Goal: Information Seeking & Learning: Learn about a topic

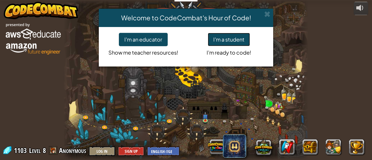
click at [242, 44] on button "I'm a student" at bounding box center [229, 39] width 42 height 13
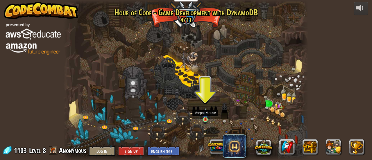
click at [206, 119] on img at bounding box center [205, 114] width 5 height 12
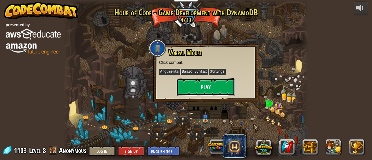
click at [226, 86] on button "Play" at bounding box center [206, 87] width 58 height 17
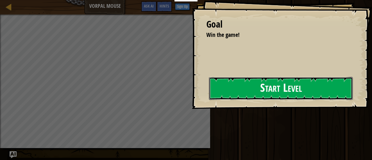
click at [296, 94] on button "Start Level" at bounding box center [281, 88] width 144 height 23
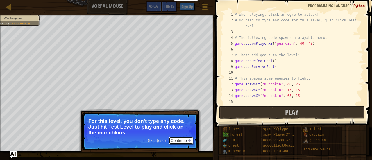
click at [185, 138] on button "Continue" at bounding box center [181, 141] width 24 height 8
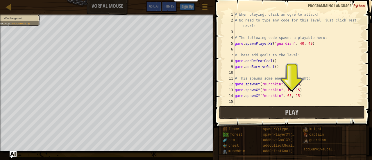
scroll to position [3, 0]
click at [275, 110] on button "Play" at bounding box center [292, 112] width 146 height 13
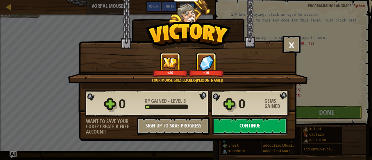
click at [252, 128] on button "Continue" at bounding box center [250, 125] width 75 height 17
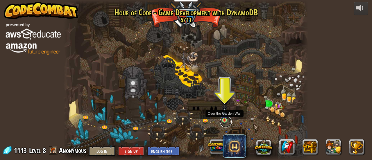
click at [222, 122] on link at bounding box center [226, 122] width 12 height 12
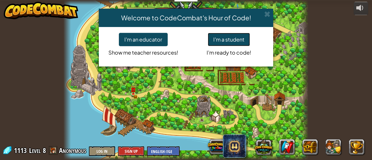
click at [233, 43] on button "I'm a student" at bounding box center [229, 39] width 42 height 13
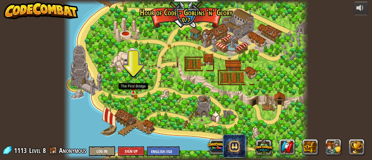
click at [134, 93] on img at bounding box center [133, 88] width 5 height 12
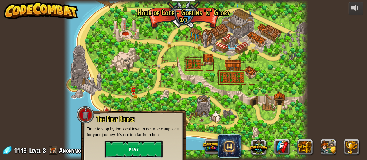
click at [113, 153] on button "Play" at bounding box center [134, 149] width 58 height 17
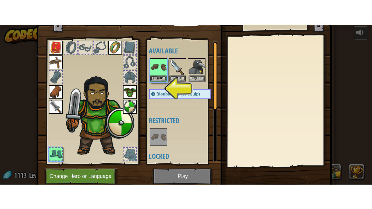
scroll to position [19, 0]
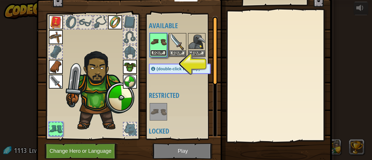
click at [153, 52] on button "Equip" at bounding box center [158, 53] width 16 height 6
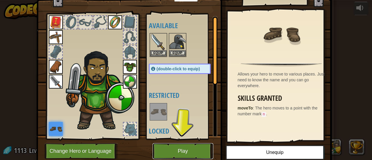
click at [174, 151] on button "Play" at bounding box center [183, 151] width 61 height 16
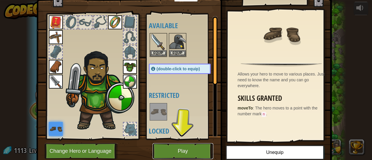
scroll to position [0, 0]
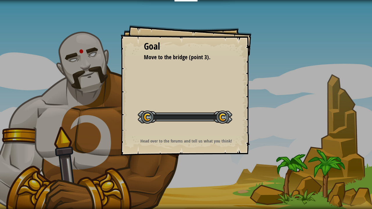
drag, startPoint x: 207, startPoint y: 120, endPoint x: 211, endPoint y: 119, distance: 4.2
click at [207, 120] on div at bounding box center [185, 117] width 94 height 13
click at [231, 129] on div "Goal Move to the bridge (point 3). Start Level Error loading from server. Try r…" at bounding box center [186, 90] width 131 height 131
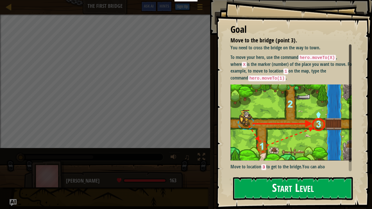
click at [278, 160] on button "Start Level" at bounding box center [293, 188] width 120 height 23
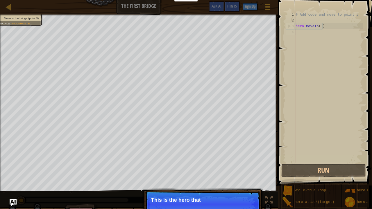
click at [336, 33] on div "# Add code and move to point 3 hero . moveTo ( 1 )" at bounding box center [329, 93] width 69 height 163
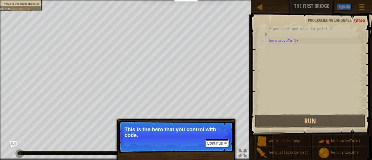
click at [222, 143] on button "Continue" at bounding box center [217, 144] width 24 height 8
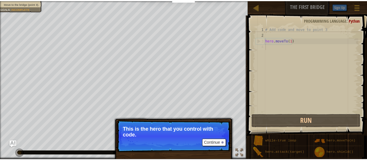
scroll to position [3, 0]
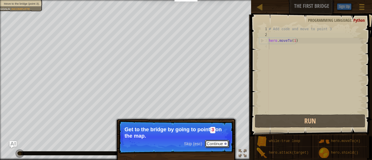
click at [223, 144] on button "Continue" at bounding box center [217, 144] width 24 height 8
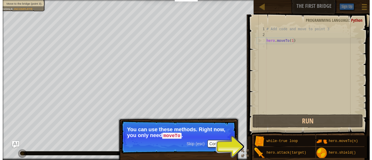
scroll to position [5, 0]
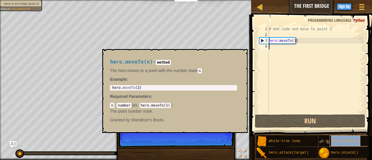
click at [347, 139] on span "hero.moveTo(n)" at bounding box center [345, 141] width 29 height 4
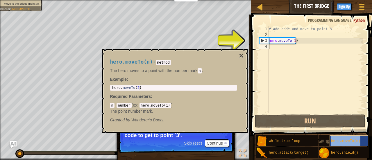
click at [346, 139] on div "hero.moveTo(n)" at bounding box center [353, 140] width 47 height 11
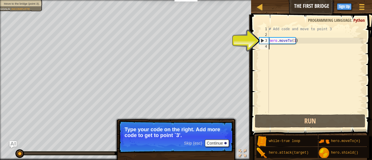
click at [329, 58] on div "# Add code and move to point 3 hero . moveTo ( 1 )" at bounding box center [316, 75] width 96 height 99
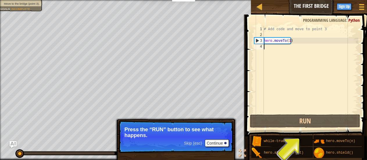
type textarea "d"
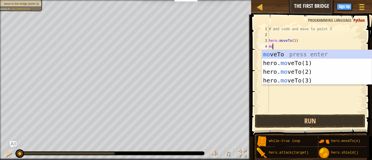
scroll to position [3, 0]
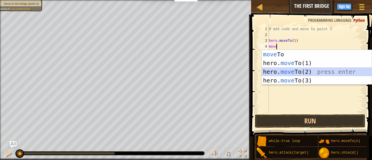
click at [325, 71] on div "move To press enter hero. move To(1) press enter hero. move To(2) press enter h…" at bounding box center [317, 76] width 110 height 52
type textarea "hero.moveTo(2)"
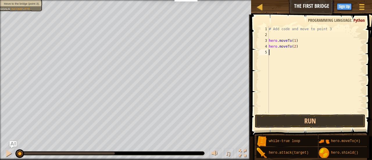
click at [324, 62] on div "# Add code and move to point 3 hero . moveTo ( 1 ) hero . moveTo ( 2 )" at bounding box center [316, 75] width 96 height 99
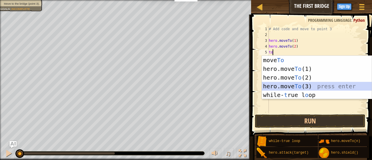
click at [323, 89] on div "move To press enter hero.move To (1) press enter hero.move To (2) press enter h…" at bounding box center [317, 86] width 110 height 61
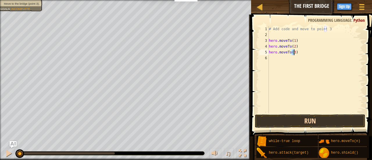
type textarea "hero.moveTo(3)"
click at [318, 122] on button "Run" at bounding box center [310, 121] width 110 height 13
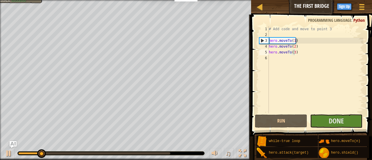
click at [2, 156] on div "♫" at bounding box center [125, 151] width 251 height 17
click at [13, 153] on button at bounding box center [9, 154] width 12 height 12
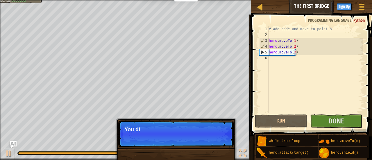
click at [8, 148] on div "♫" at bounding box center [125, 151] width 251 height 17
click at [8, 150] on div at bounding box center [9, 154] width 8 height 8
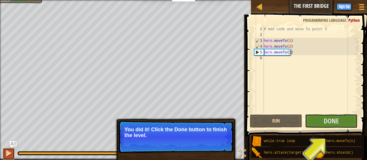
click at [8, 150] on div at bounding box center [9, 154] width 8 height 8
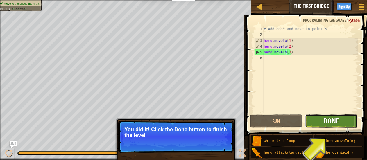
click at [331, 122] on span "Done" at bounding box center [331, 120] width 15 height 9
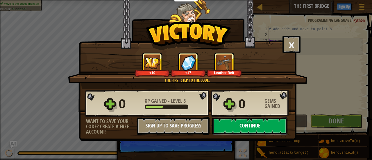
click at [252, 130] on button "Continue" at bounding box center [250, 125] width 75 height 17
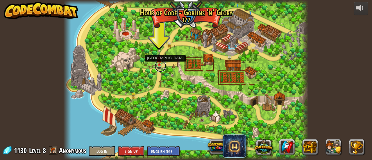
click at [159, 66] on link at bounding box center [161, 66] width 12 height 12
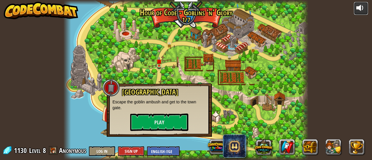
click at [363, 10] on div at bounding box center [360, 7] width 9 height 9
click at [163, 122] on button "Play" at bounding box center [159, 122] width 58 height 17
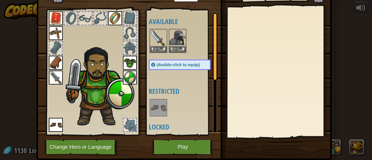
scroll to position [23, 0]
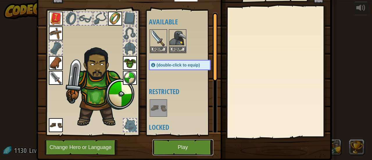
click at [195, 141] on button "Play" at bounding box center [183, 148] width 61 height 16
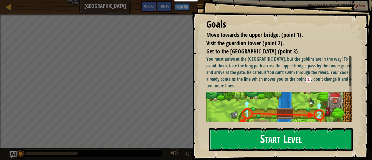
click at [248, 140] on button "Start Level" at bounding box center [281, 139] width 144 height 23
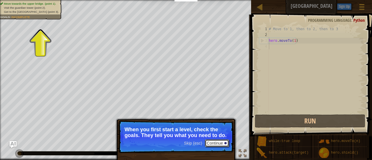
click at [212, 145] on button "Continue" at bounding box center [217, 144] width 24 height 8
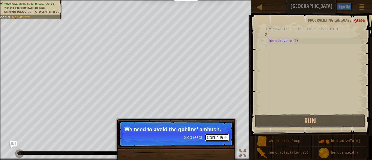
click at [213, 140] on button "Continue" at bounding box center [217, 138] width 24 height 8
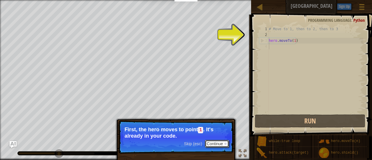
click at [215, 144] on button "Continue" at bounding box center [217, 144] width 24 height 8
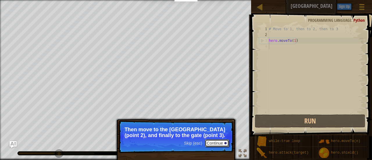
click at [215, 144] on button "Continue" at bounding box center [217, 144] width 24 height 8
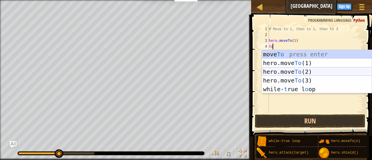
click at [302, 70] on div "move To press enter hero.move To (1) press enter hero.move To (2) press enter h…" at bounding box center [317, 80] width 110 height 61
type textarea "hero.moveTo(2)"
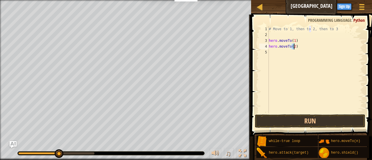
click at [302, 58] on div "# Move to 1, then to 2, then to 3 hero . moveTo ( 1 ) hero . moveTo ( 2 )" at bounding box center [316, 75] width 96 height 99
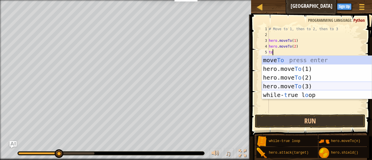
click at [306, 85] on div "move To press enter hero.move To (1) press enter hero.move To (2) press enter h…" at bounding box center [317, 86] width 110 height 61
type textarea "hero.moveTo(3)"
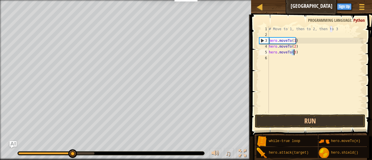
drag, startPoint x: 60, startPoint y: 152, endPoint x: 72, endPoint y: 162, distance: 15.5
click at [72, 6] on html "Educators Create Free Account School & District Solutions Teacher Toolkit Previ…" at bounding box center [186, 3] width 372 height 6
click at [308, 54] on div "# Move to 1, then to 2, then to 3 hero . moveTo ( 1 ) hero . moveTo ( 2 ) hero …" at bounding box center [316, 75] width 96 height 99
click at [309, 61] on div "# Move to 1, then to 2, then to 3 hero . moveTo ( 1 ) hero . moveTo ( 2 ) hero …" at bounding box center [316, 75] width 96 height 99
click at [279, 125] on button "Run" at bounding box center [310, 121] width 110 height 13
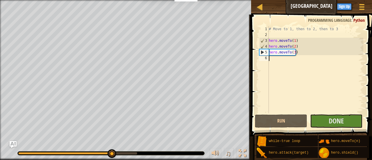
drag, startPoint x: 81, startPoint y: 151, endPoint x: 112, endPoint y: 156, distance: 31.5
click at [112, 156] on div at bounding box center [112, 153] width 9 height 9
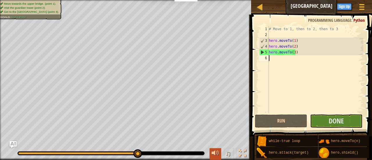
click at [218, 150] on div at bounding box center [216, 154] width 8 height 8
click at [322, 125] on button "Done" at bounding box center [336, 121] width 52 height 13
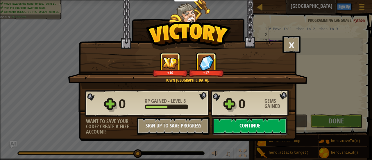
click at [241, 127] on button "Continue" at bounding box center [250, 125] width 75 height 17
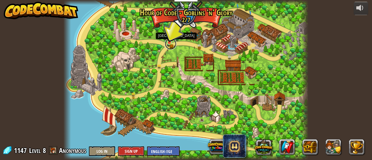
click at [170, 43] on link at bounding box center [171, 44] width 12 height 12
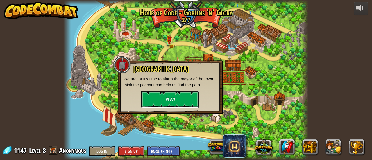
click at [177, 104] on button "Play" at bounding box center [170, 99] width 58 height 17
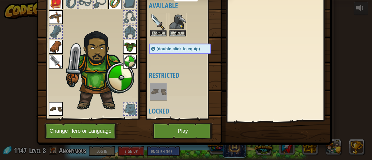
scroll to position [38, 0]
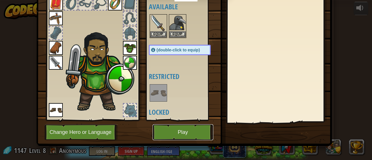
click at [197, 128] on button "Play" at bounding box center [183, 132] width 61 height 16
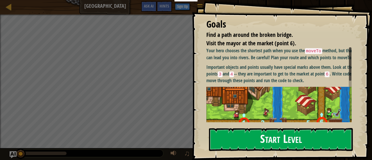
click at [265, 138] on button "Start Level" at bounding box center [281, 139] width 144 height 23
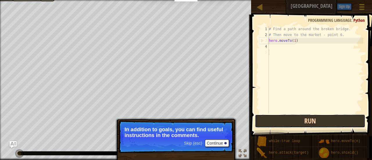
click at [279, 120] on button "Run" at bounding box center [310, 121] width 110 height 13
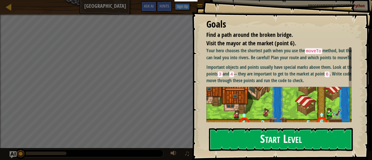
click at [252, 135] on button "Start Level" at bounding box center [281, 139] width 144 height 23
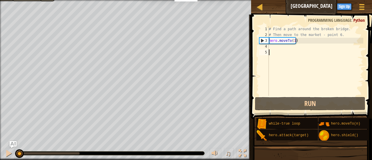
click at [261, 33] on div "2" at bounding box center [264, 35] width 10 height 6
type textarea "# Then move to the market - point 6."
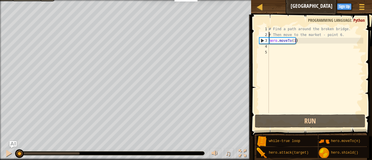
click at [287, 50] on div "# Find a path around the broken bridge. # Then move to the market - point 6. he…" at bounding box center [316, 75] width 96 height 99
click at [285, 44] on div "# Find a path around the broken bridge. # Then move to the market - point 6. he…" at bounding box center [316, 75] width 96 height 99
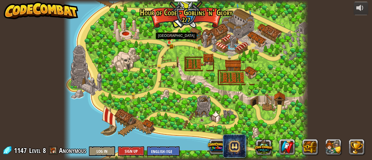
click at [171, 42] on img at bounding box center [169, 37] width 5 height 12
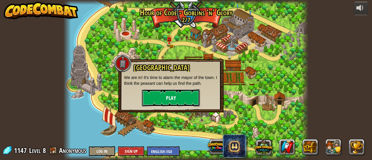
click at [185, 94] on button "Play" at bounding box center [171, 97] width 58 height 17
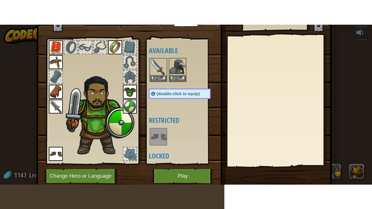
scroll to position [17, 0]
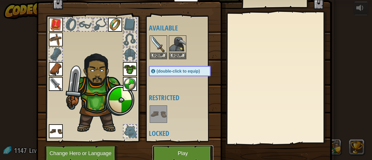
click at [183, 156] on button "Play" at bounding box center [183, 154] width 61 height 16
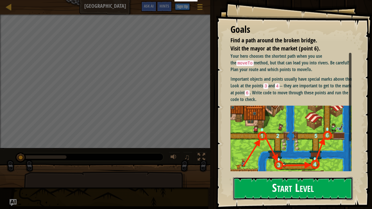
click at [277, 160] on button "Start Level" at bounding box center [293, 188] width 120 height 23
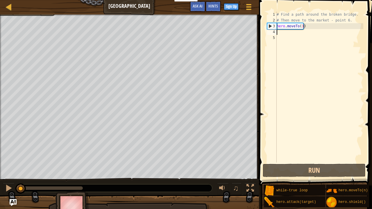
click at [288, 33] on div "# Find a path around the broken bridge. # Then move to the market - point 6. he…" at bounding box center [320, 93] width 88 height 163
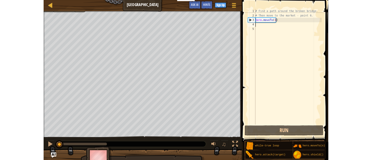
scroll to position [3, 0]
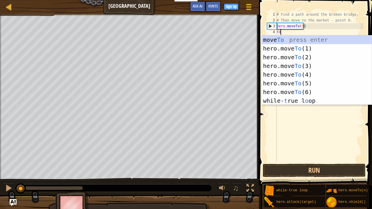
type textarea "hero.moveTo(6)"
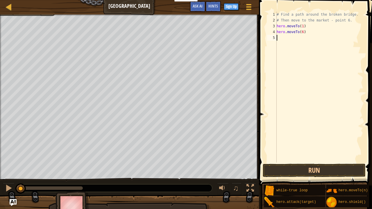
click at [291, 44] on div "# Find a path around the broken bridge. # Then move to the market - point 6. he…" at bounding box center [320, 93] width 88 height 163
click at [304, 160] on button "Run" at bounding box center [314, 170] width 103 height 13
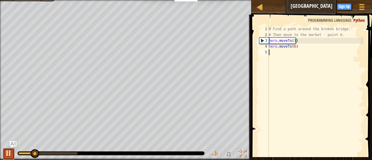
click at [8, 153] on div at bounding box center [9, 154] width 8 height 8
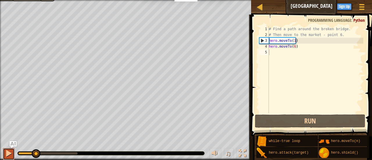
click at [10, 153] on div at bounding box center [9, 154] width 8 height 8
click at [12, 153] on div at bounding box center [9, 154] width 8 height 8
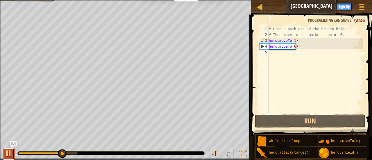
click at [10, 152] on div at bounding box center [9, 154] width 8 height 8
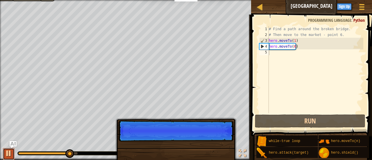
click at [10, 152] on div at bounding box center [9, 154] width 8 height 8
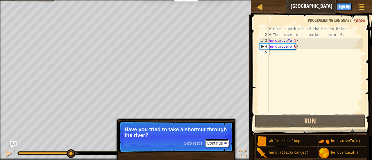
click at [213, 142] on button "Continue" at bounding box center [217, 144] width 24 height 8
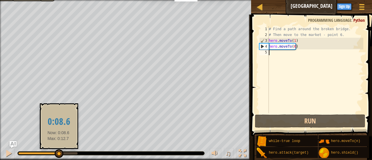
drag, startPoint x: 70, startPoint y: 154, endPoint x: 58, endPoint y: 156, distance: 11.7
click at [58, 156] on div at bounding box center [59, 153] width 9 height 9
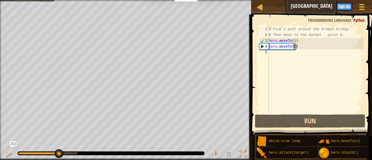
click at [293, 48] on div "# Find a path around the broken bridge. # Then move to the market - point 6. he…" at bounding box center [316, 75] width 96 height 99
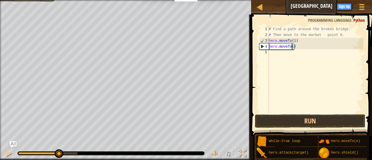
type textarea "hero.moveTo(2)"
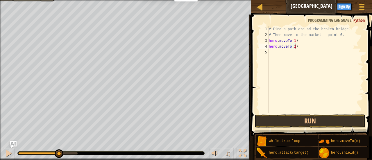
click at [300, 47] on div "# Find a path around the broken bridge. # Then move to the market - point 6. he…" at bounding box center [316, 75] width 96 height 99
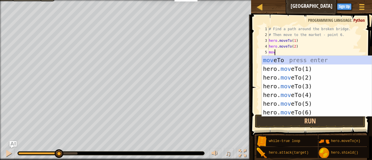
scroll to position [3, 0]
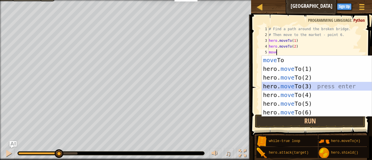
type textarea "hero.moveTo(3)"
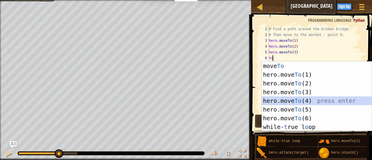
type textarea "hero.moveTo(4)"
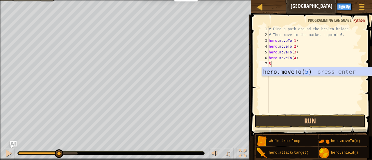
type textarea "hero.moveTo(5)"
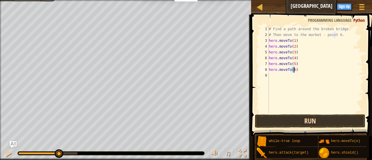
type textarea "hero.moveTo(6)"
click at [297, 120] on button "Run" at bounding box center [310, 121] width 110 height 13
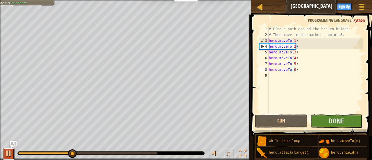
click at [11, 113] on div "Find a path around the broken bridge. Visit the mayor at the market (point 6). …" at bounding box center [186, 80] width 372 height 160
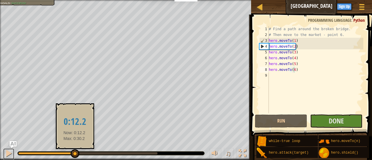
click at [75, 154] on div at bounding box center [75, 153] width 9 height 9
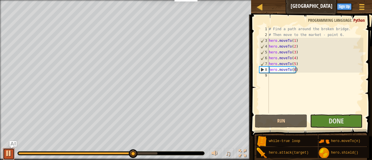
click at [6, 156] on div at bounding box center [9, 154] width 8 height 8
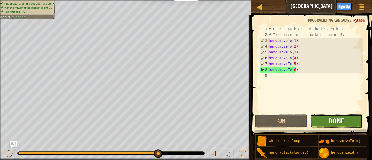
click at [331, 122] on span "Done" at bounding box center [336, 120] width 15 height 9
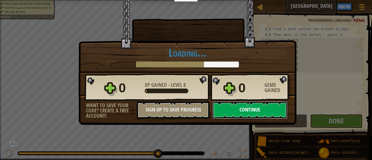
click at [252, 117] on button "Continue" at bounding box center [250, 109] width 75 height 17
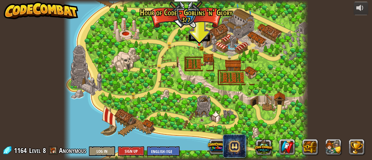
click at [202, 41] on img at bounding box center [199, 39] width 5 height 12
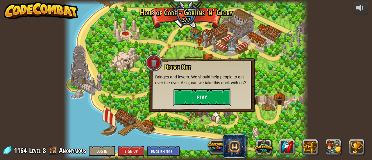
click at [205, 93] on button "Play" at bounding box center [202, 97] width 58 height 17
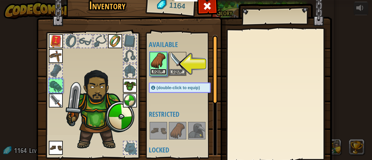
click at [156, 71] on button "Equip" at bounding box center [158, 72] width 16 height 6
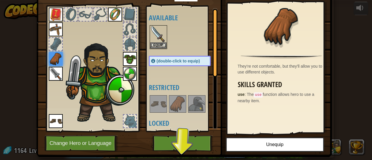
scroll to position [28, 0]
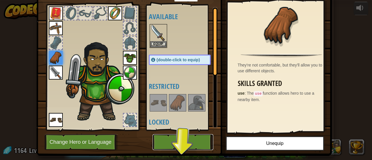
click at [162, 144] on button "Play" at bounding box center [183, 142] width 61 height 16
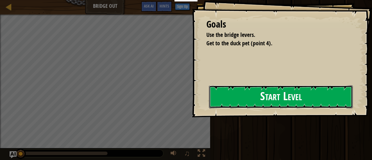
click at [283, 101] on button "Start Level" at bounding box center [281, 96] width 144 height 23
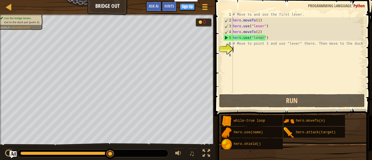
click at [276, 50] on div "# Move to and use the first lever. hero . moveTo ( 1 ) hero . use ( "lever" ) h…" at bounding box center [298, 58] width 132 height 93
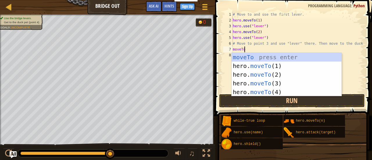
scroll to position [3, 1]
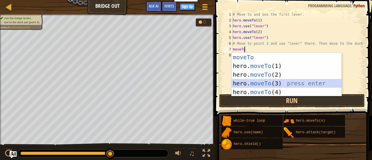
click at [276, 84] on div "moveTo press enter hero. moveTo (1) press enter hero. moveTo (2) press enter he…" at bounding box center [287, 83] width 110 height 61
type textarea "hero.moveTo(3)"
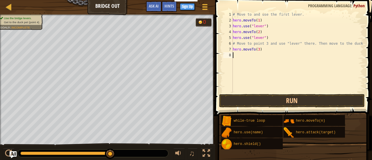
click at [276, 66] on div "# Move to and use the first lever. hero . moveTo ( 1 ) hero . use ( "lever" ) h…" at bounding box center [298, 58] width 132 height 93
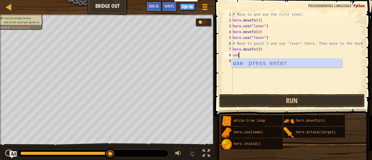
scroll to position [3, 0]
type textarea "hero.use("lever")"
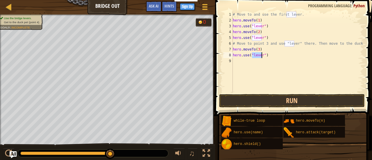
click at [276, 66] on div "# Move to and use the first lever. hero . moveTo ( 1 ) hero . use ( "lever" ) h…" at bounding box center [298, 58] width 132 height 93
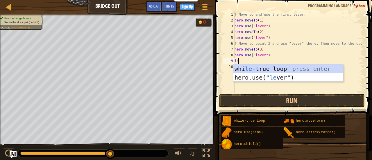
type textarea "l"
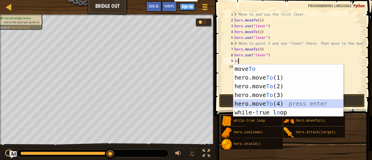
click at [278, 107] on div "move To press enter hero.move To (1) press enter hero.move To (2) press enter h…" at bounding box center [288, 100] width 110 height 70
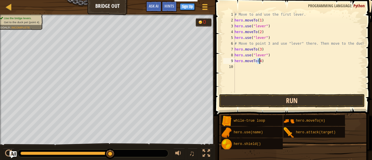
type textarea "hero.moveTo(4)"
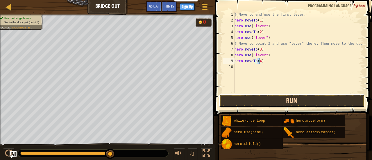
click at [274, 94] on button "Run" at bounding box center [292, 100] width 146 height 13
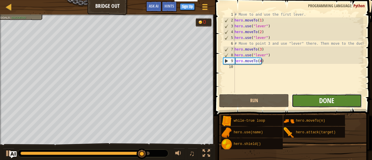
click at [322, 99] on span "Done" at bounding box center [326, 100] width 15 height 9
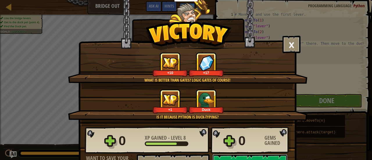
click at [247, 159] on button "Continue" at bounding box center [250, 162] width 75 height 17
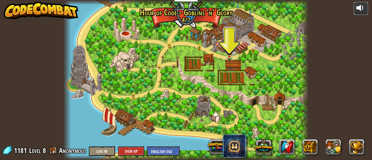
click at [363, 6] on div at bounding box center [360, 7] width 9 height 9
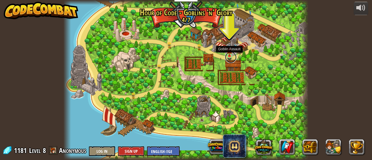
click at [232, 57] on link at bounding box center [231, 57] width 12 height 12
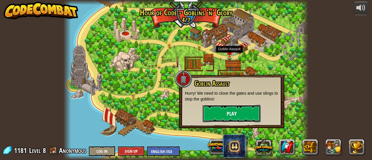
click at [234, 112] on button "Play" at bounding box center [232, 113] width 58 height 17
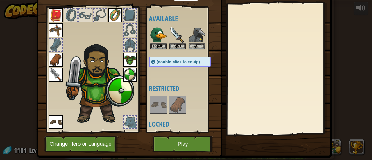
scroll to position [26, 0]
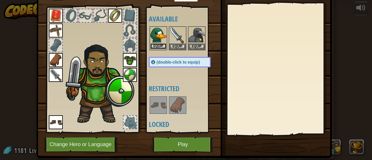
click at [160, 46] on button "Equip" at bounding box center [158, 46] width 16 height 6
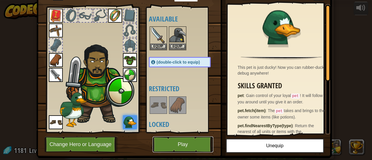
click at [190, 139] on button "Play" at bounding box center [183, 145] width 61 height 16
click at [194, 146] on button "Play" at bounding box center [183, 145] width 61 height 16
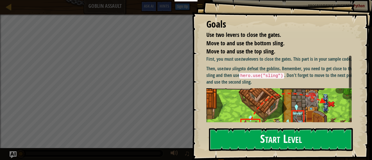
click at [240, 136] on button "Start Level" at bounding box center [281, 139] width 144 height 23
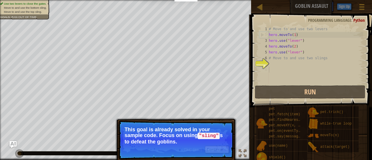
click at [291, 69] on div "# Move to and use two levers hero . moveTo ( 1 ) hero . use ( "lever" ) hero . …" at bounding box center [316, 61] width 96 height 70
click at [290, 63] on div "# Move to and use two levers hero . moveTo ( 1 ) hero . use ( "lever" ) hero . …" at bounding box center [316, 61] width 96 height 70
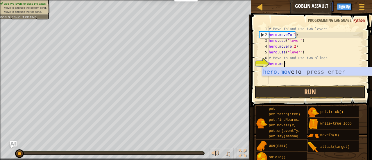
scroll to position [3, 1]
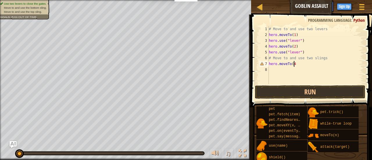
type textarea "hero.moveTo(4)"
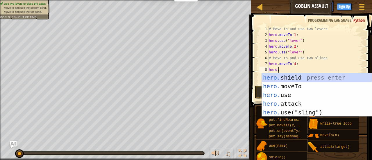
scroll to position [3, 0]
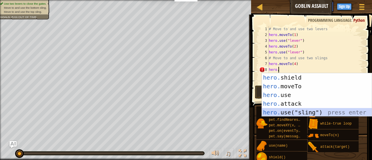
click at [305, 110] on div "hero. shield press enter hero. moveTo press enter hero. use press enter hero. a…" at bounding box center [317, 103] width 110 height 61
type textarea "hero.use("sling")"
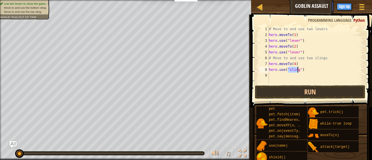
click at [306, 81] on div "# Move to and use two levers hero . moveTo ( 1 ) hero . use ( "lever" ) hero . …" at bounding box center [316, 61] width 96 height 70
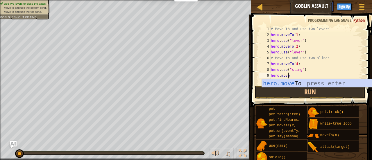
scroll to position [3, 1]
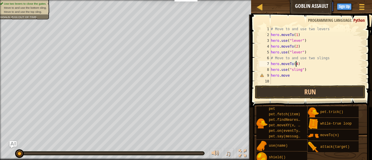
click at [296, 64] on div "# Move to and use two levers hero . moveTo ( 1 ) hero . use ( "lever" ) hero . …" at bounding box center [317, 61] width 94 height 70
click at [292, 76] on div "# Move to and use two levers hero . moveTo ( 1 ) hero . use ( "lever" ) hero . …" at bounding box center [317, 61] width 94 height 70
type textarea "hero.moveTo(4)"
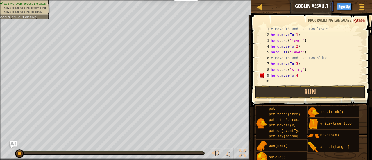
scroll to position [3, 2]
click at [303, 82] on div "# Move to and use two levers hero . moveTo ( 1 ) hero . use ( "lever" ) hero . …" at bounding box center [317, 61] width 94 height 70
type textarea "hero.use("sling")"
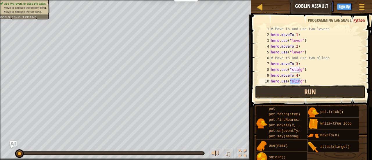
click at [305, 91] on button "Run" at bounding box center [310, 91] width 110 height 13
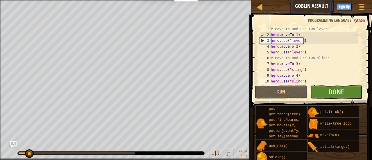
click at [7, 152] on div "♫" at bounding box center [125, 151] width 251 height 17
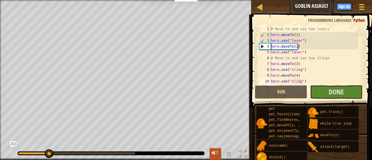
click at [220, 154] on button at bounding box center [216, 154] width 12 height 12
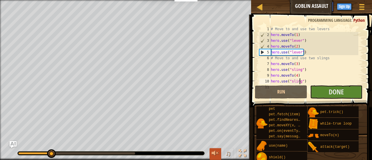
click at [220, 154] on button at bounding box center [216, 154] width 12 height 12
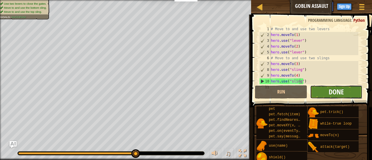
click at [334, 92] on span "Done" at bounding box center [336, 91] width 15 height 9
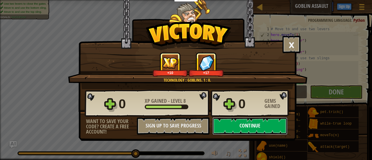
click at [260, 129] on button "Continue" at bounding box center [250, 125] width 75 height 17
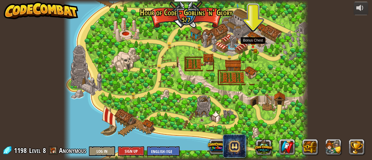
click at [254, 46] on img at bounding box center [252, 42] width 5 height 12
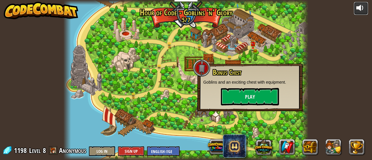
click at [364, 9] on div at bounding box center [360, 7] width 9 height 9
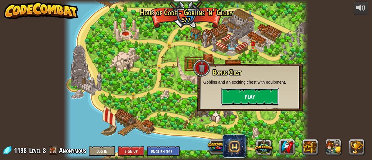
click at [236, 101] on button "Play" at bounding box center [250, 96] width 58 height 17
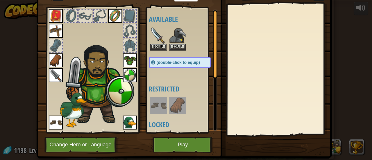
scroll to position [26, 0]
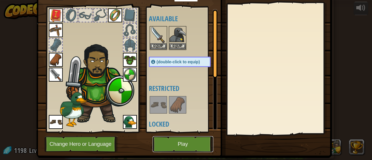
click at [186, 148] on button "Play" at bounding box center [183, 144] width 61 height 16
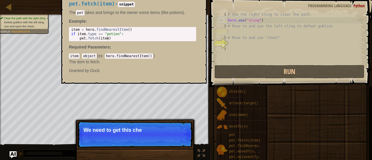
click at [253, 140] on div "Educators Create Free Account School & District Solutions Teacher Toolkit Previ…" at bounding box center [186, 80] width 372 height 160
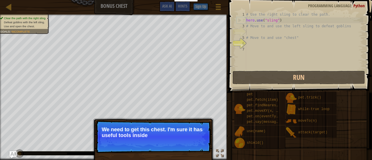
click at [291, 32] on div "# Use the right sling to clear the path. hero . use ( "sling" ) # Move to and u…" at bounding box center [304, 47] width 118 height 70
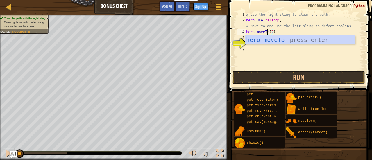
scroll to position [3, 0]
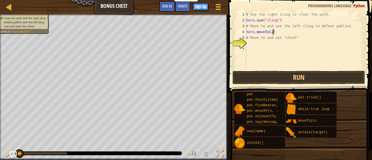
drag, startPoint x: 292, startPoint y: 32, endPoint x: 308, endPoint y: 25, distance: 17.7
drag, startPoint x: 308, startPoint y: 25, endPoint x: 312, endPoint y: 30, distance: 6.5
drag, startPoint x: 312, startPoint y: 30, endPoint x: 329, endPoint y: 36, distance: 18.6
click at [329, 36] on div "# Use the right sling to clear the path. hero . use ( "sling" ) # Move to and u…" at bounding box center [304, 47] width 118 height 70
click at [323, 31] on div "# Use the right sling to clear the path. hero . use ( "sling" ) # Move to and u…" at bounding box center [304, 47] width 118 height 70
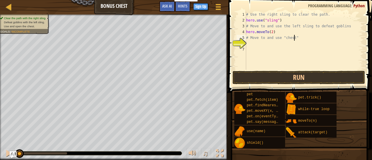
type textarea "hero.moveTo(2)"
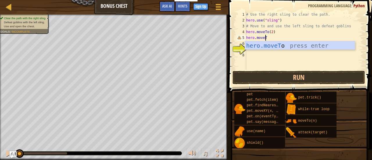
scroll to position [3, 1]
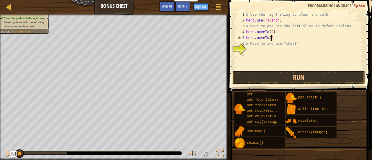
type textarea "hero.moveTo(4)"
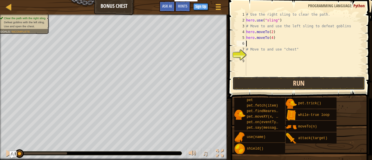
click at [297, 85] on button "Run" at bounding box center [299, 83] width 133 height 13
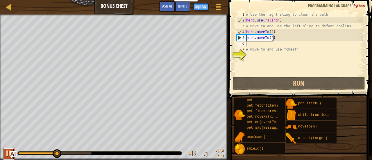
click at [6, 155] on div at bounding box center [9, 154] width 8 height 8
drag, startPoint x: 278, startPoint y: 39, endPoint x: 270, endPoint y: 37, distance: 8.3
click at [270, 37] on div "# Use the right sling to clear the path. hero . use ( "sling" ) # Move to and u…" at bounding box center [304, 50] width 118 height 76
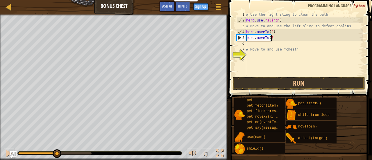
type textarea "hero.moveTo(3)"
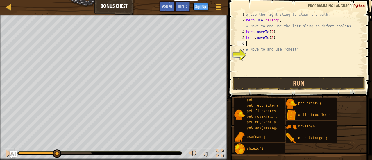
click at [278, 44] on div "# Use the right sling to clear the path. hero . use ( "sling" ) # Move to and u…" at bounding box center [304, 50] width 118 height 76
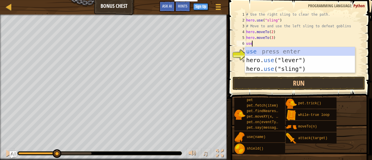
scroll to position [3, 0]
type textarea "hero.use("sling")"
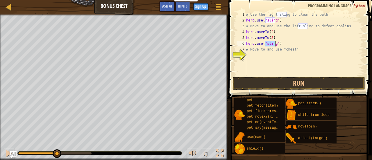
click at [277, 56] on div "# Use the right sling to clear the path. hero . use ( "sling" ) # Move to and u…" at bounding box center [304, 50] width 118 height 76
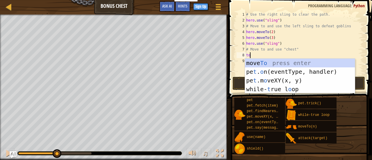
type textarea "hero.moveTo(2)"
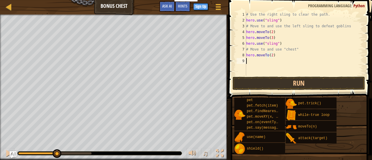
click at [279, 65] on div "# Use the right sling to clear the path. hero . use ( "sling" ) # Move to and u…" at bounding box center [304, 50] width 118 height 76
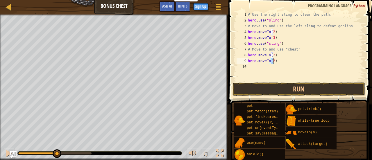
type textarea "hero.moveTo(4)"
type textarea "hero.moveTo(5)"
type textarea "hero.moveTo(6)"
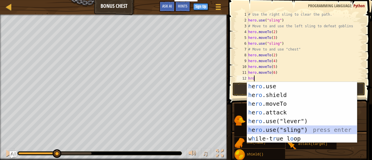
click at [290, 128] on div "h e ro .use press enter h e ro .shield press enter h e ro .moveTo press enter h…" at bounding box center [302, 121] width 110 height 79
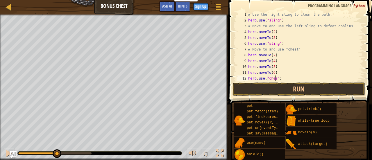
scroll to position [3, 2]
type textarea "hero.use("chest")"
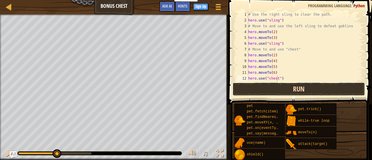
click at [267, 85] on button "Run" at bounding box center [299, 89] width 133 height 13
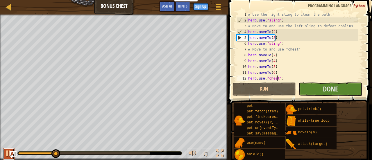
click at [6, 156] on div at bounding box center [9, 154] width 8 height 8
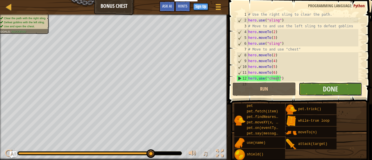
click at [345, 87] on button "Done" at bounding box center [330, 89] width 63 height 13
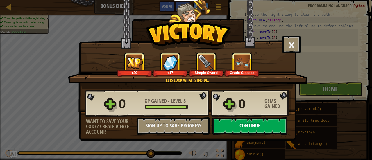
click at [256, 132] on button "Continue" at bounding box center [250, 125] width 75 height 17
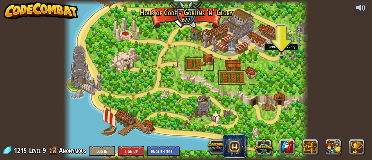
click at [280, 54] on img at bounding box center [281, 47] width 5 height 14
